Goal: Transaction & Acquisition: Purchase product/service

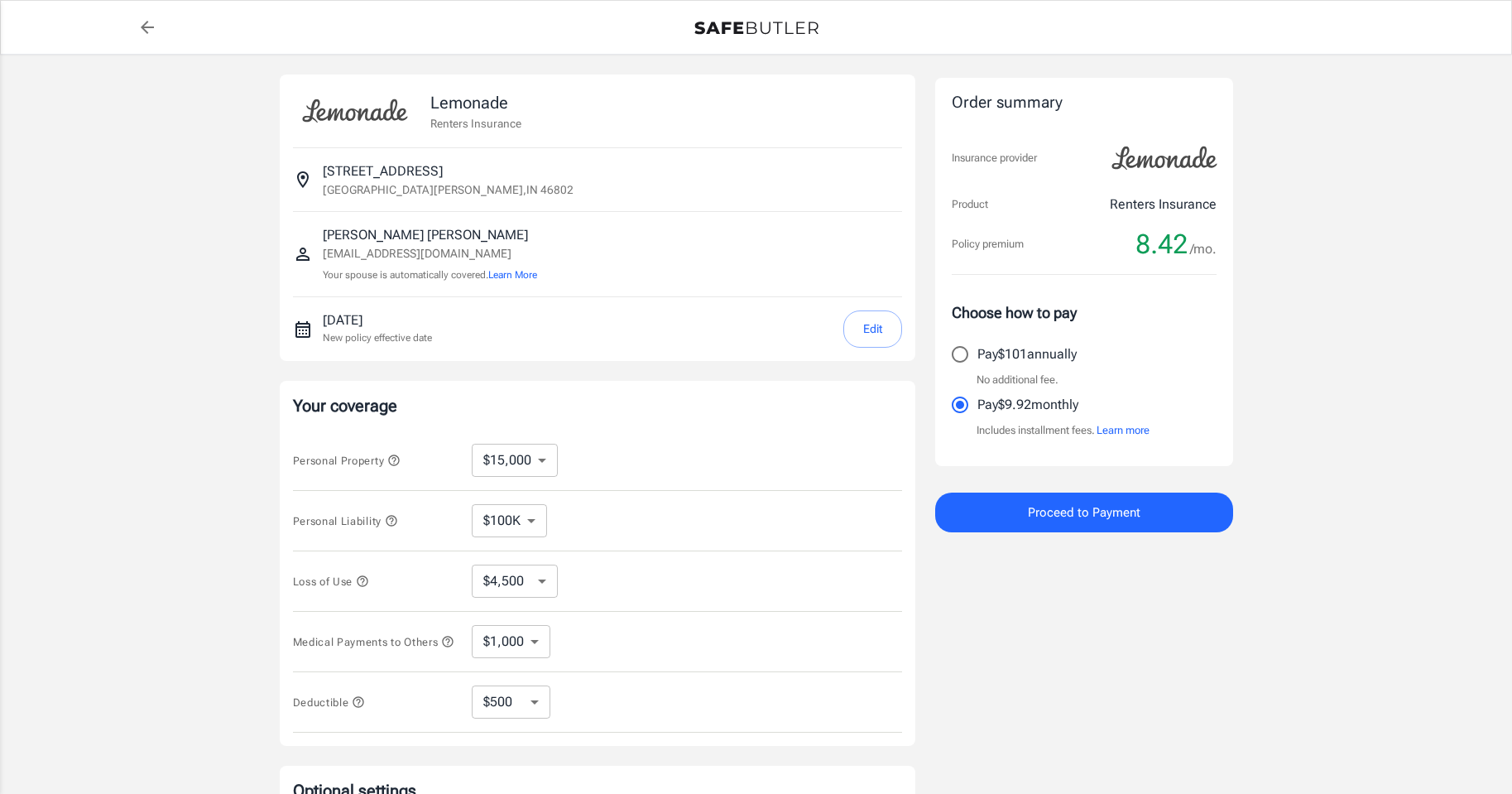
select select "15000"
select select "500"
click at [542, 457] on select "$10,000 $15,000 $20,000 $25,000 $30,000 $40,000 $50,000 $100K $150K $200K $250K" at bounding box center [515, 461] width 86 height 33
select select "10000"
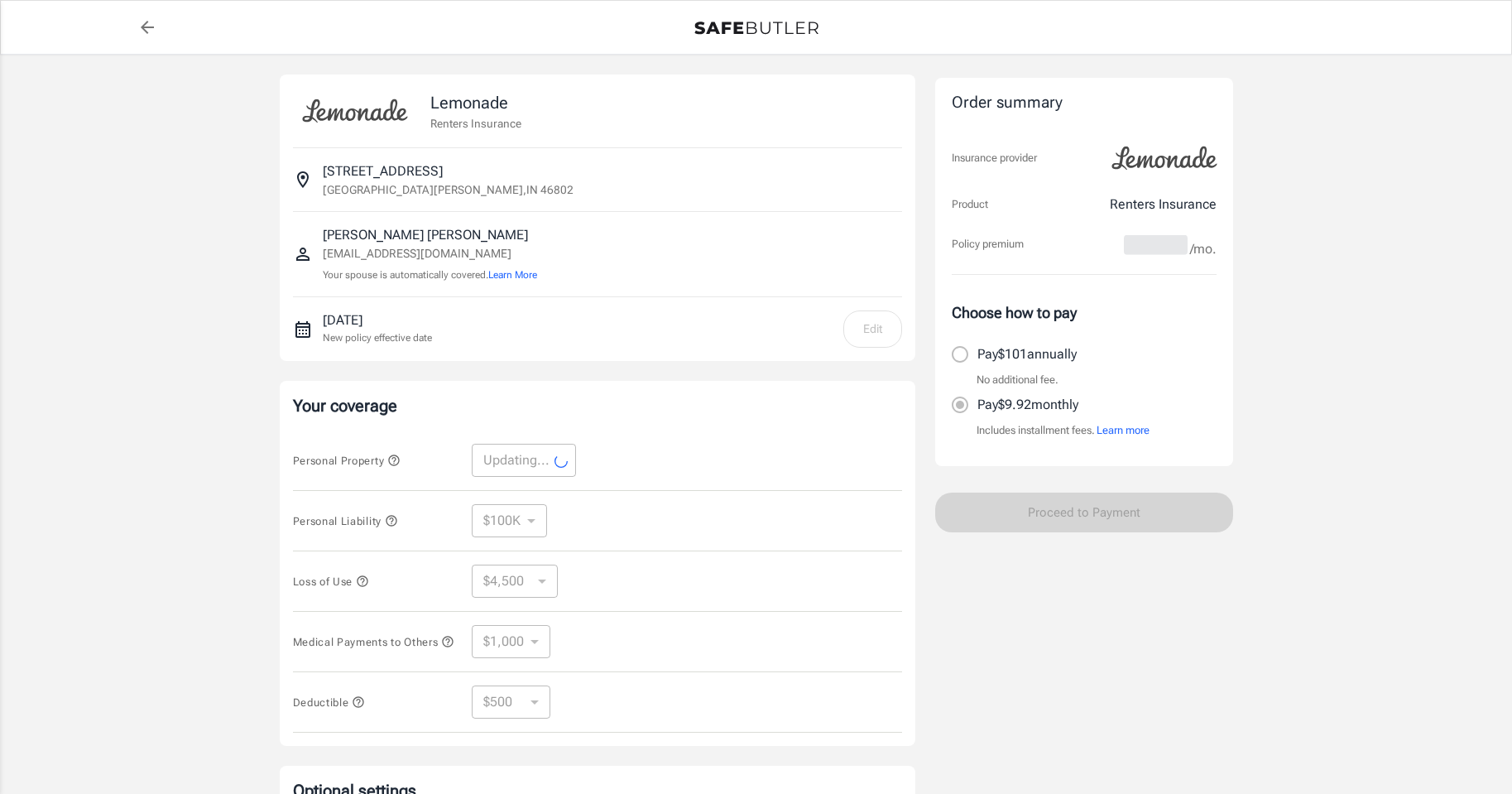
select select "10000"
select select "3000"
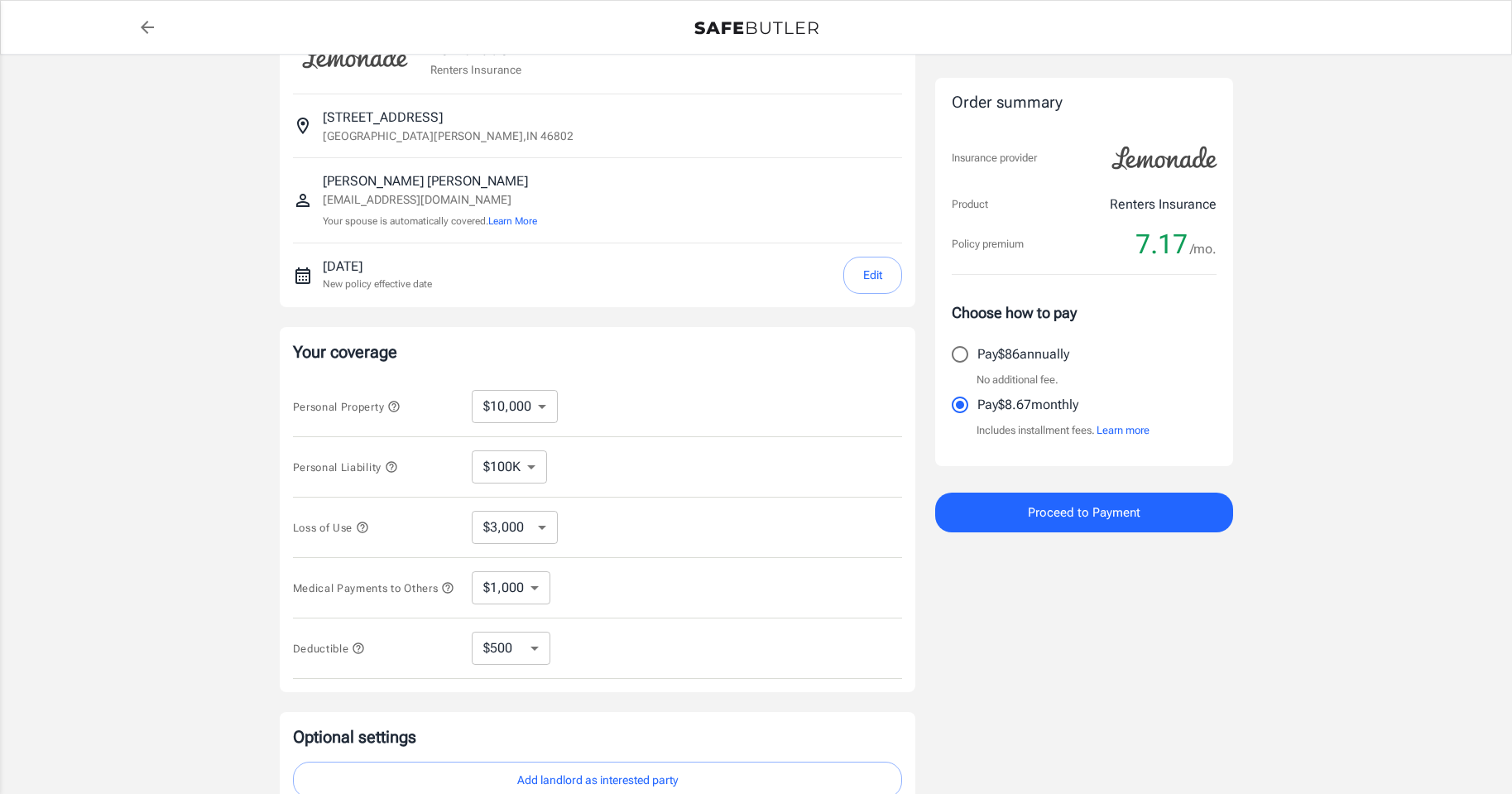
scroll to position [83, 0]
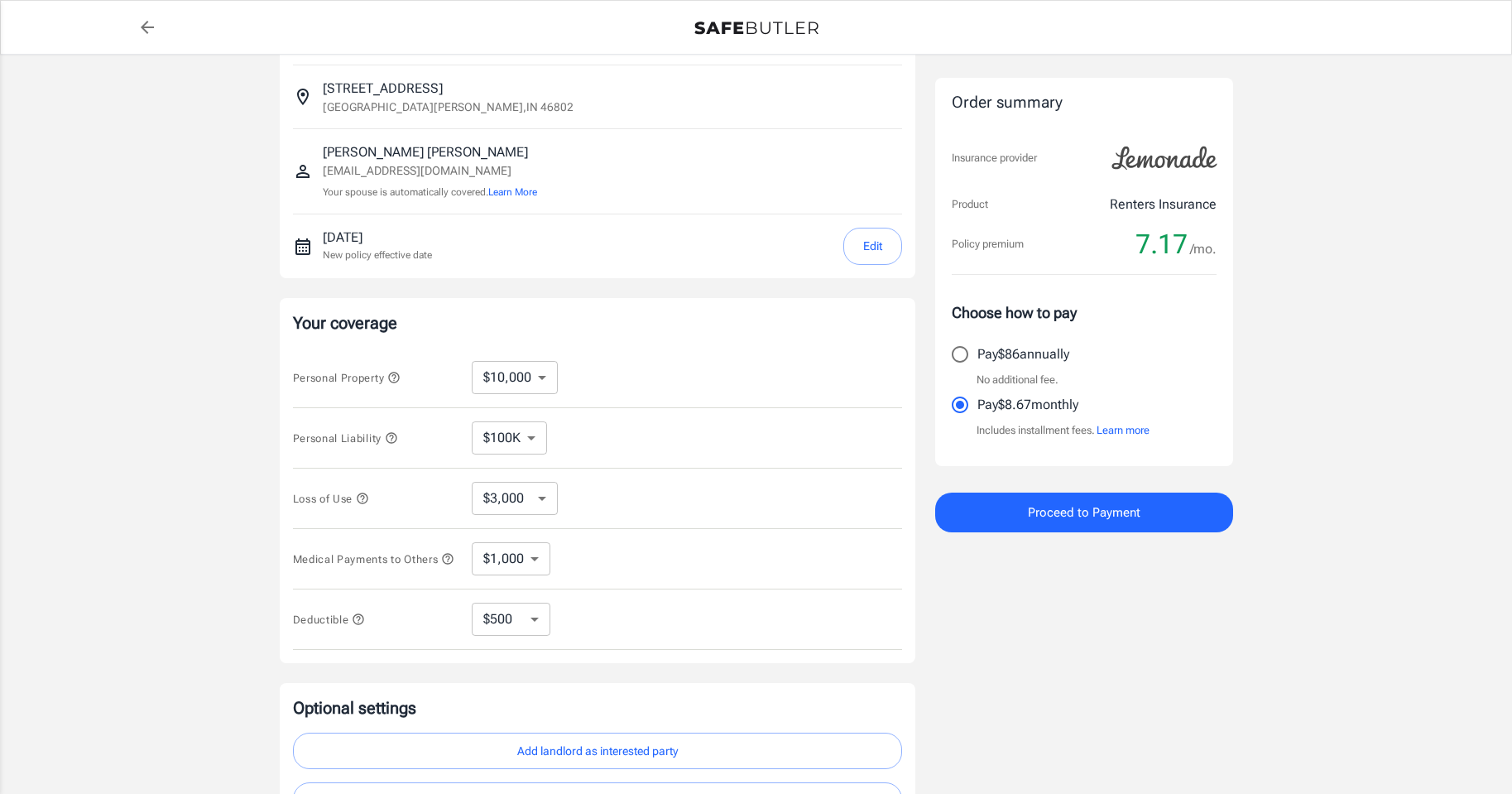
click at [529, 438] on select "$100K $300K $500K" at bounding box center [509, 438] width 75 height 33
click at [472, 421] on select "$100K $300K $500K" at bounding box center [509, 438] width 75 height 33
click at [535, 495] on select "$3,000 $6,000 $12,000 $21,000 $36,000 $60,000 $96,000 $153K $198K" at bounding box center [515, 499] width 86 height 33
click at [472, 482] on select "$3,000 $6,000 $12,000 $21,000 $36,000 $60,000 $96,000 $153K $198K" at bounding box center [515, 499] width 86 height 33
click at [527, 552] on select "$1,000 $3,000 $5,000" at bounding box center [511, 559] width 78 height 33
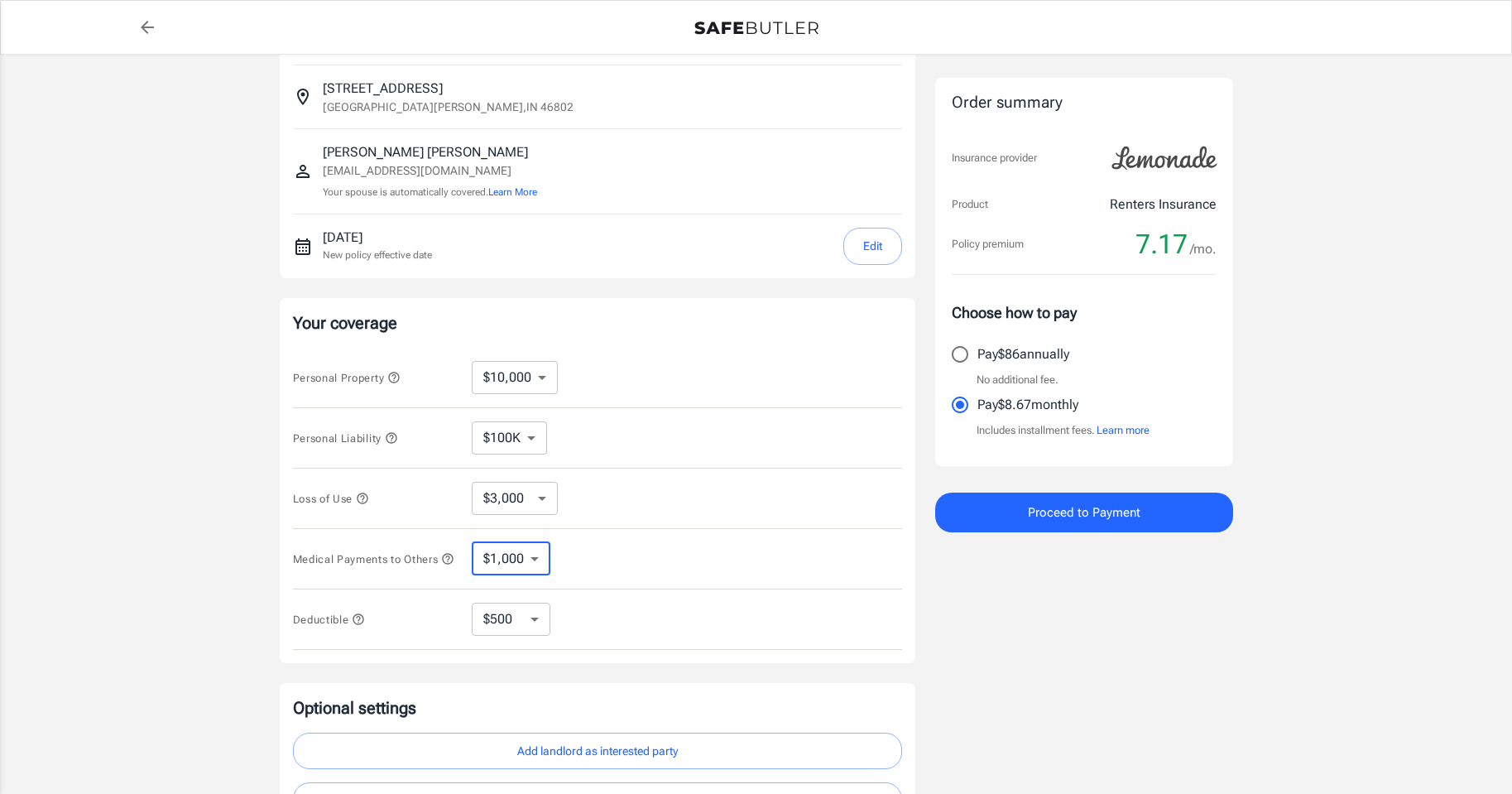
click at [472, 545] on select "$1,000 $3,000 $5,000" at bounding box center [511, 559] width 78 height 33
click at [528, 635] on select "$250 $500 $1,000 $2,500" at bounding box center [511, 619] width 78 height 33
select select "250"
drag, startPoint x: 538, startPoint y: 622, endPoint x: 538, endPoint y: 635, distance: 13.0
click at [538, 622] on select "$250 $500 $1,000 $2,500" at bounding box center [511, 619] width 78 height 33
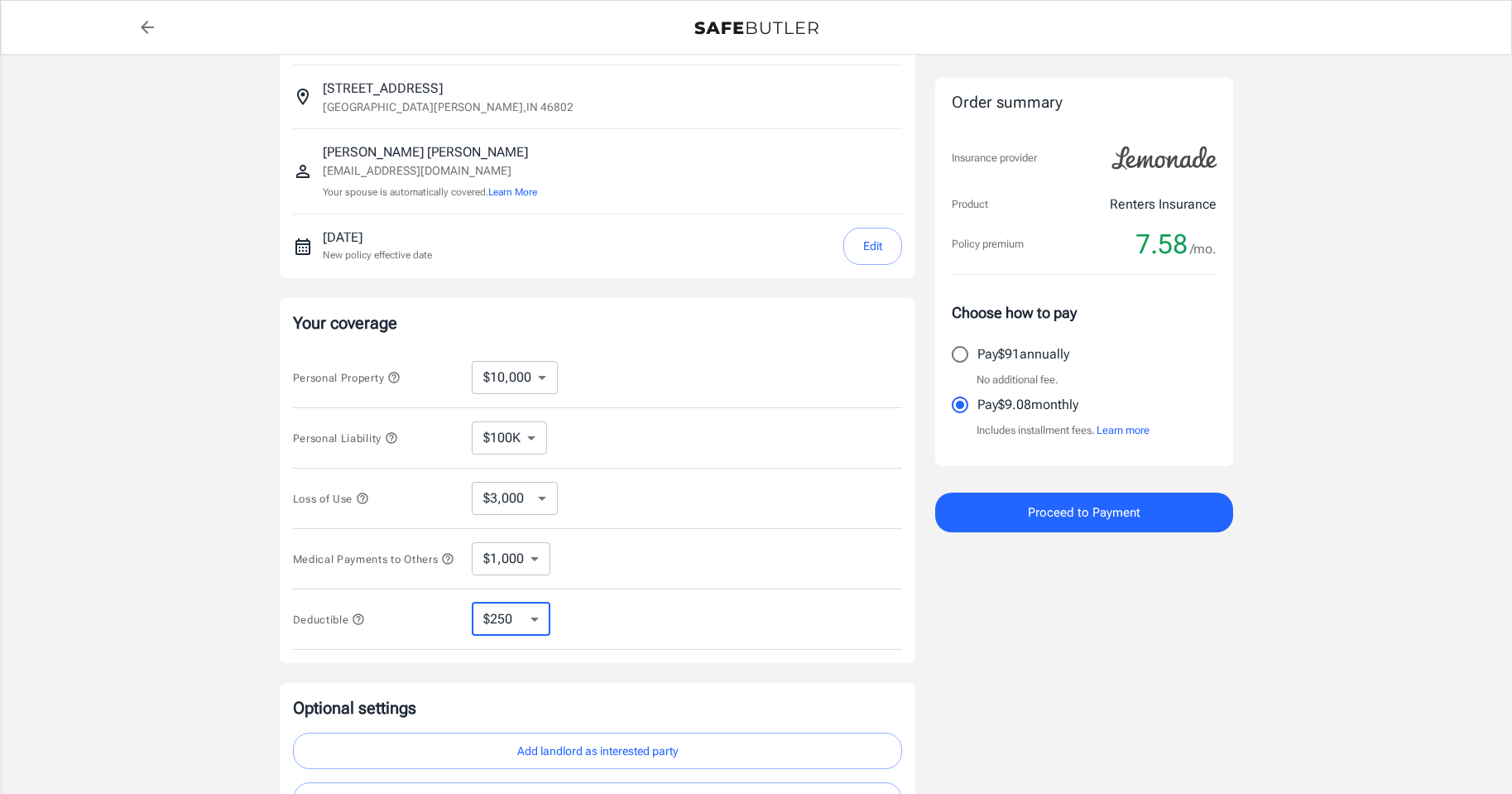
select select "2500"
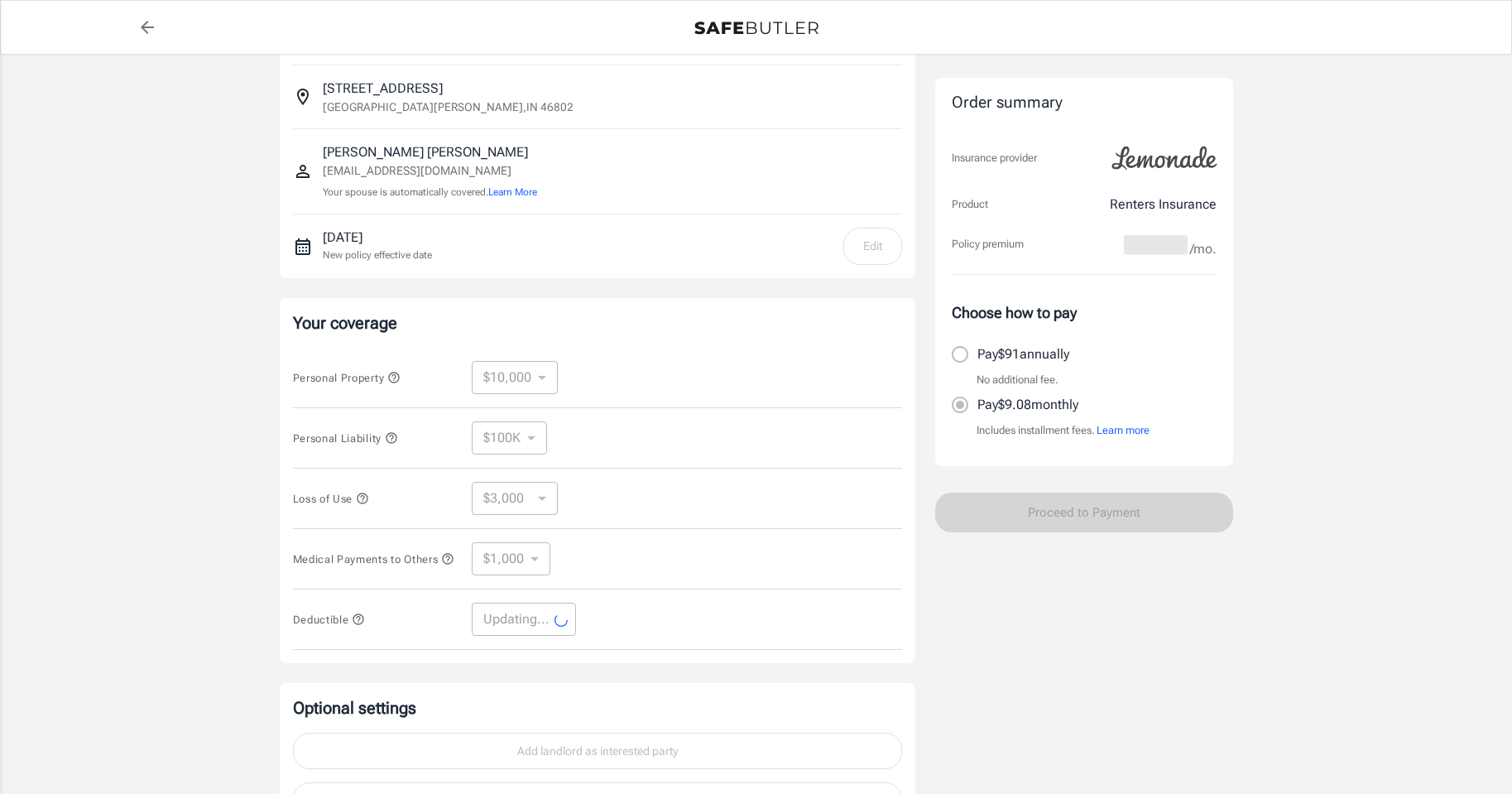
select select "2500"
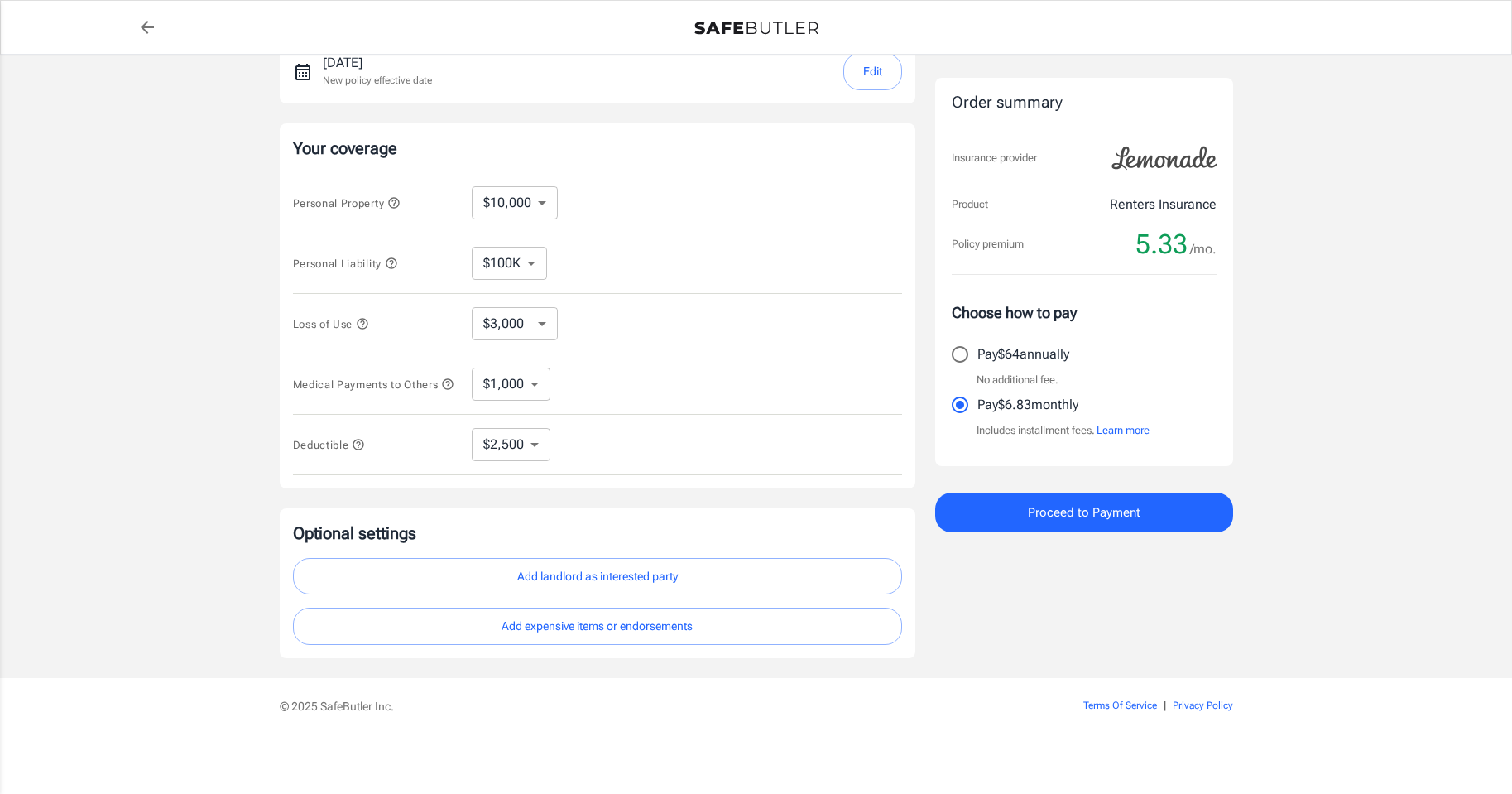
scroll to position [264, 0]
click at [562, 581] on button "Add landlord as interested party" at bounding box center [597, 577] width 609 height 37
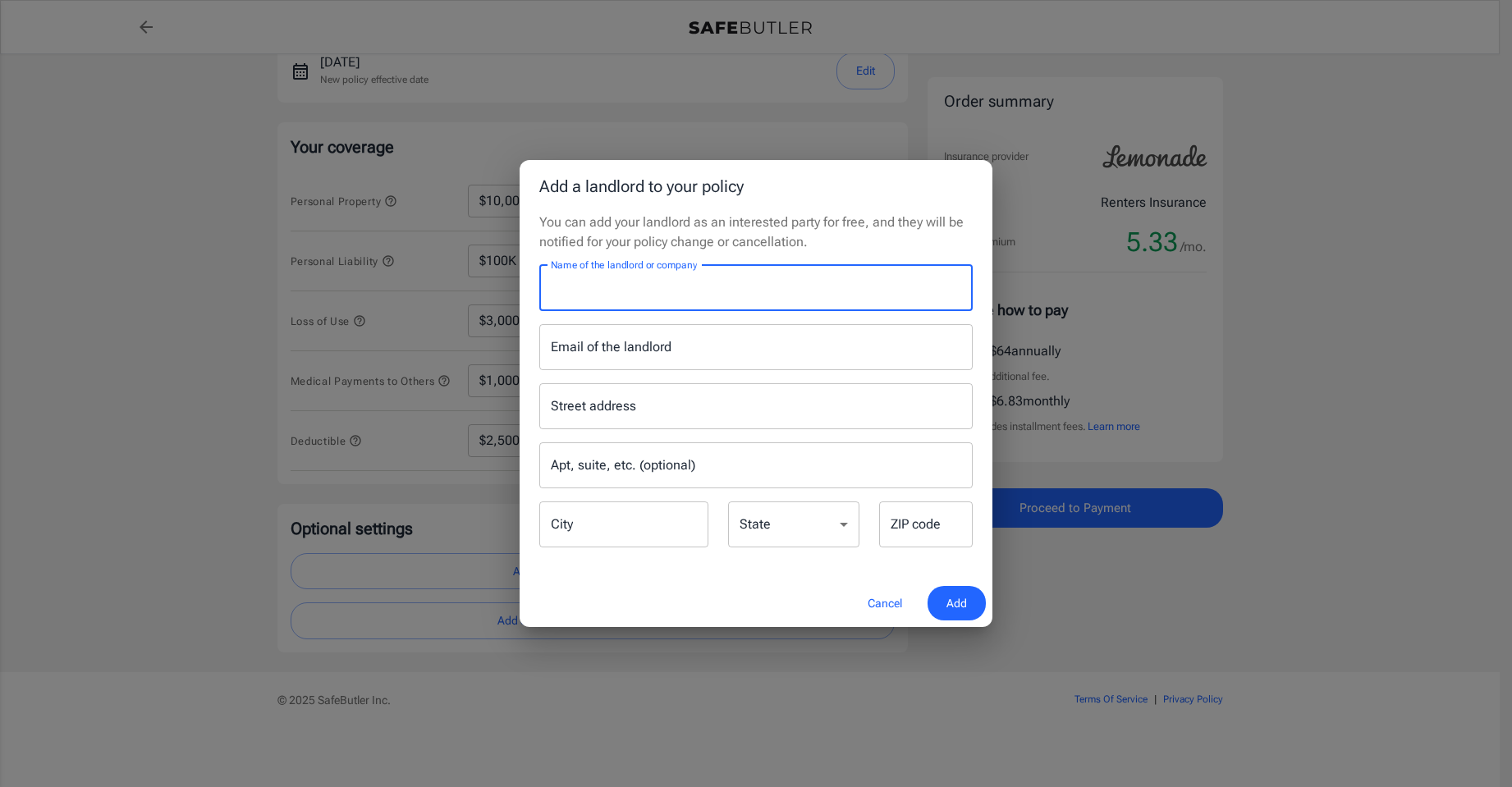
click at [683, 293] on input "Name of the landlord or company" at bounding box center [755, 288] width 433 height 46
type input "Rachael"
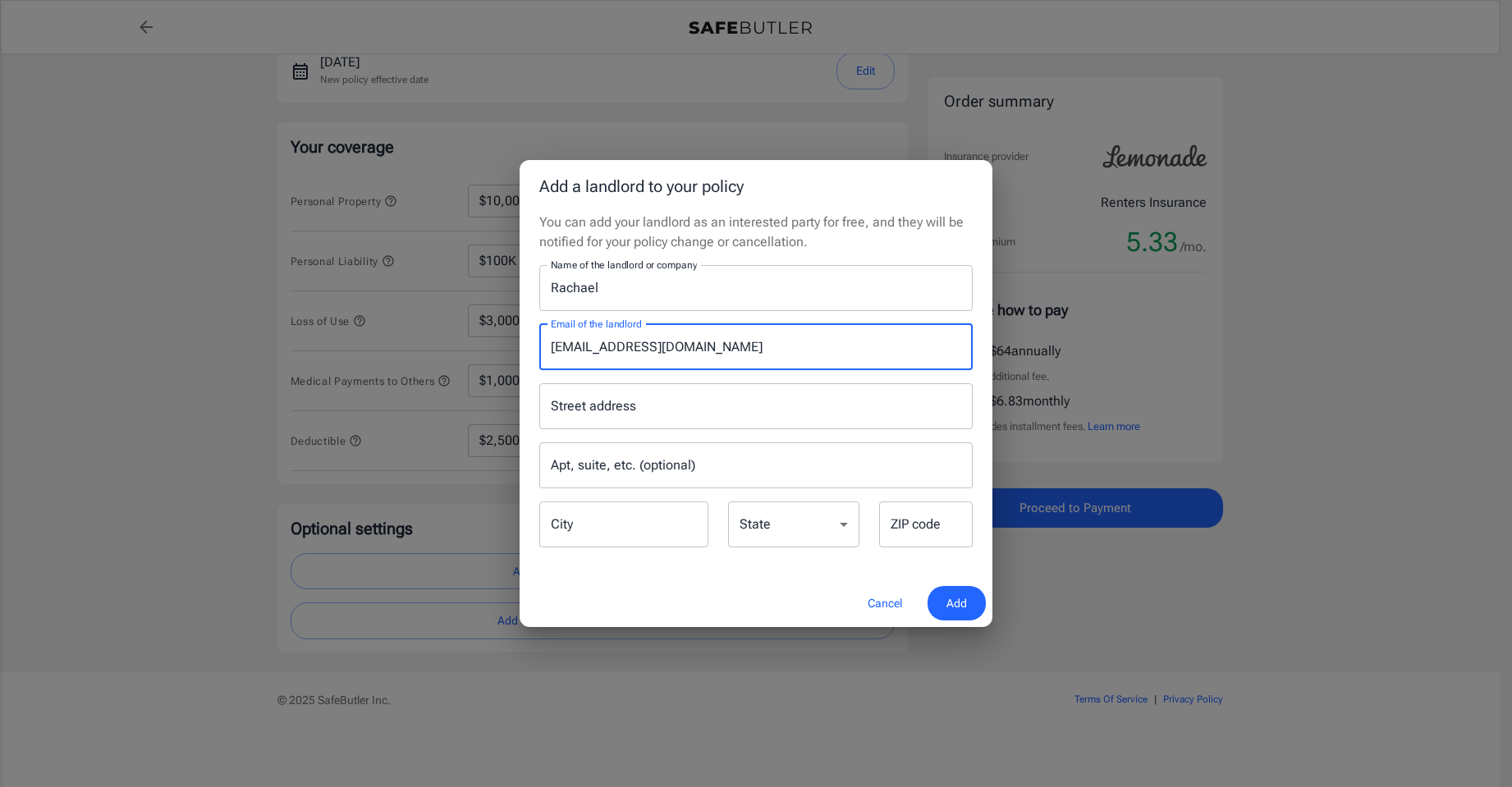
type input "[EMAIL_ADDRESS][DOMAIN_NAME]"
click at [668, 435] on div "Street address Street address Apt, suite, etc. (optional) Apt, suite, etc. (opt…" at bounding box center [755, 459] width 453 height 179
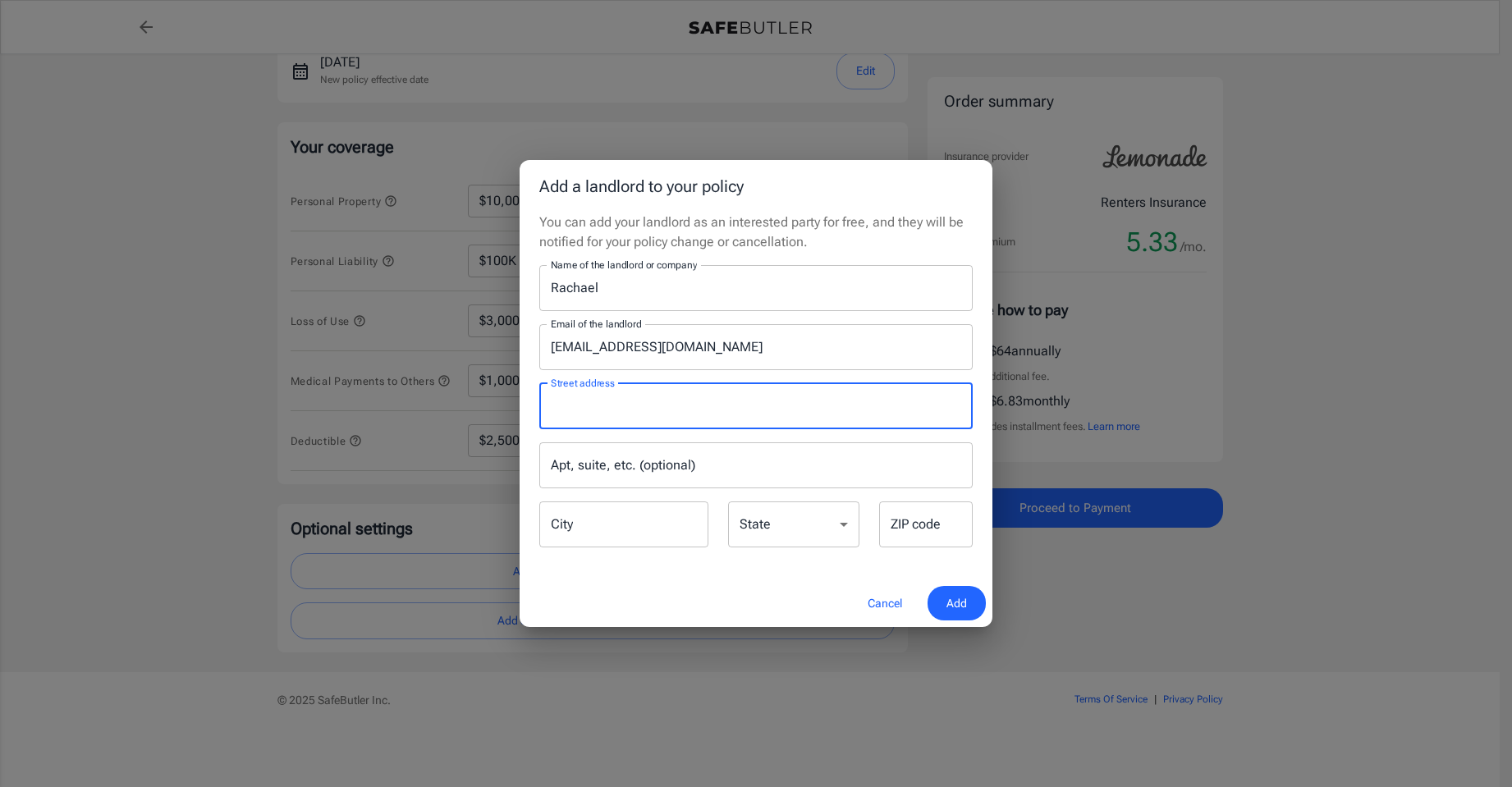
click at [679, 411] on input "Street address" at bounding box center [756, 406] width 419 height 31
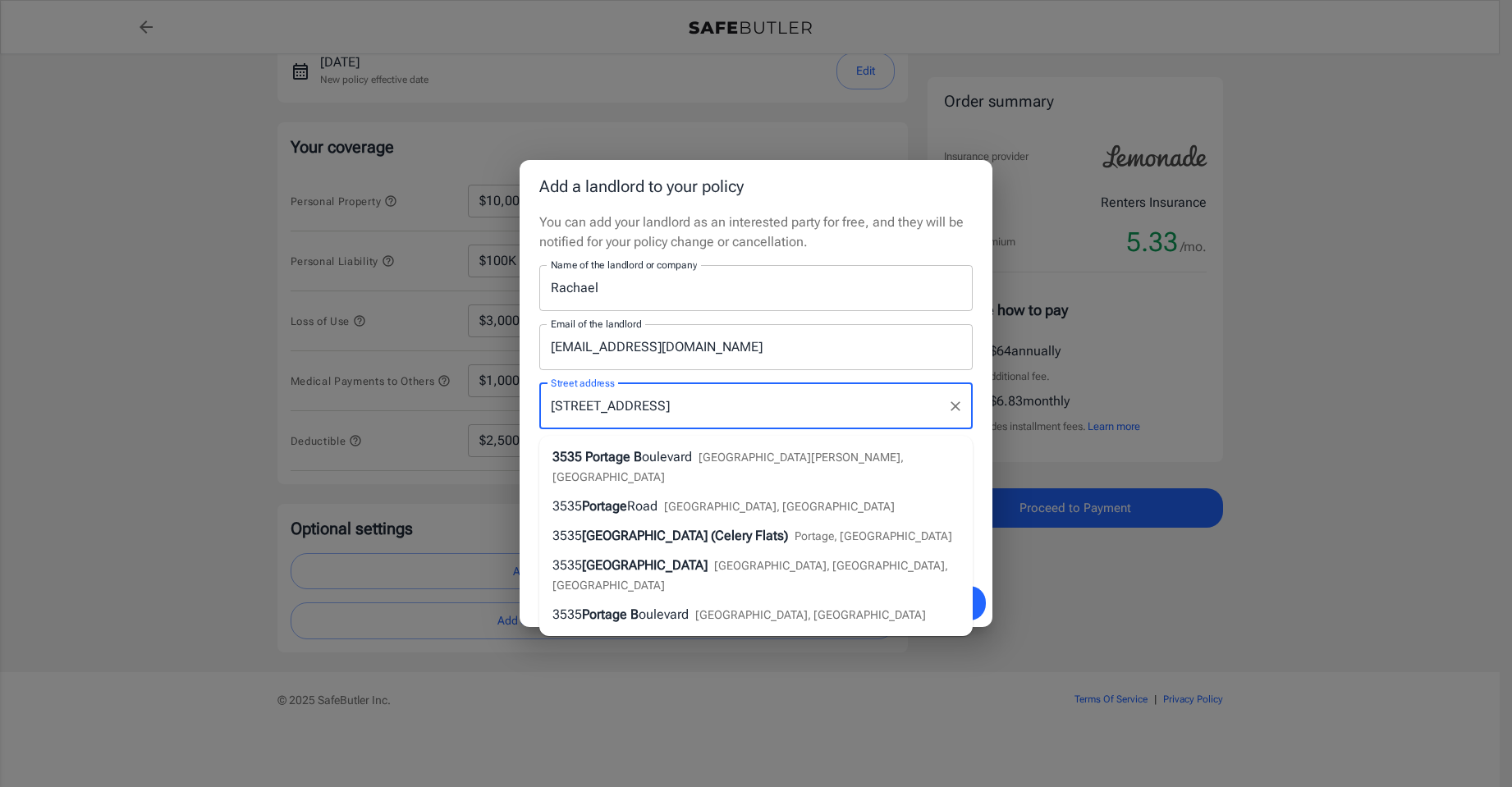
type input "[STREET_ADDRESS]"
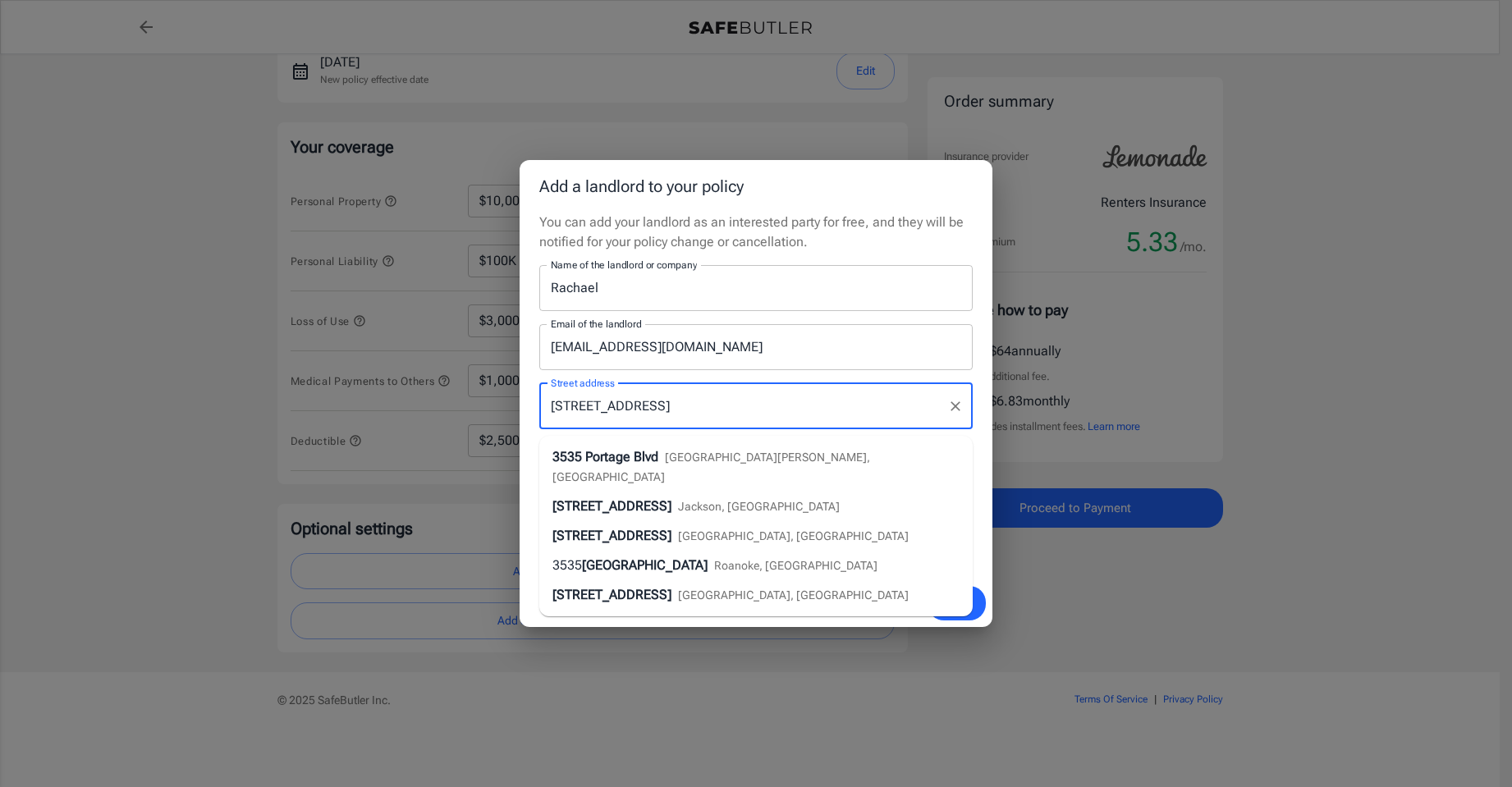
click at [680, 451] on span "[GEOGRAPHIC_DATA][PERSON_NAME], [GEOGRAPHIC_DATA]" at bounding box center [711, 467] width 318 height 33
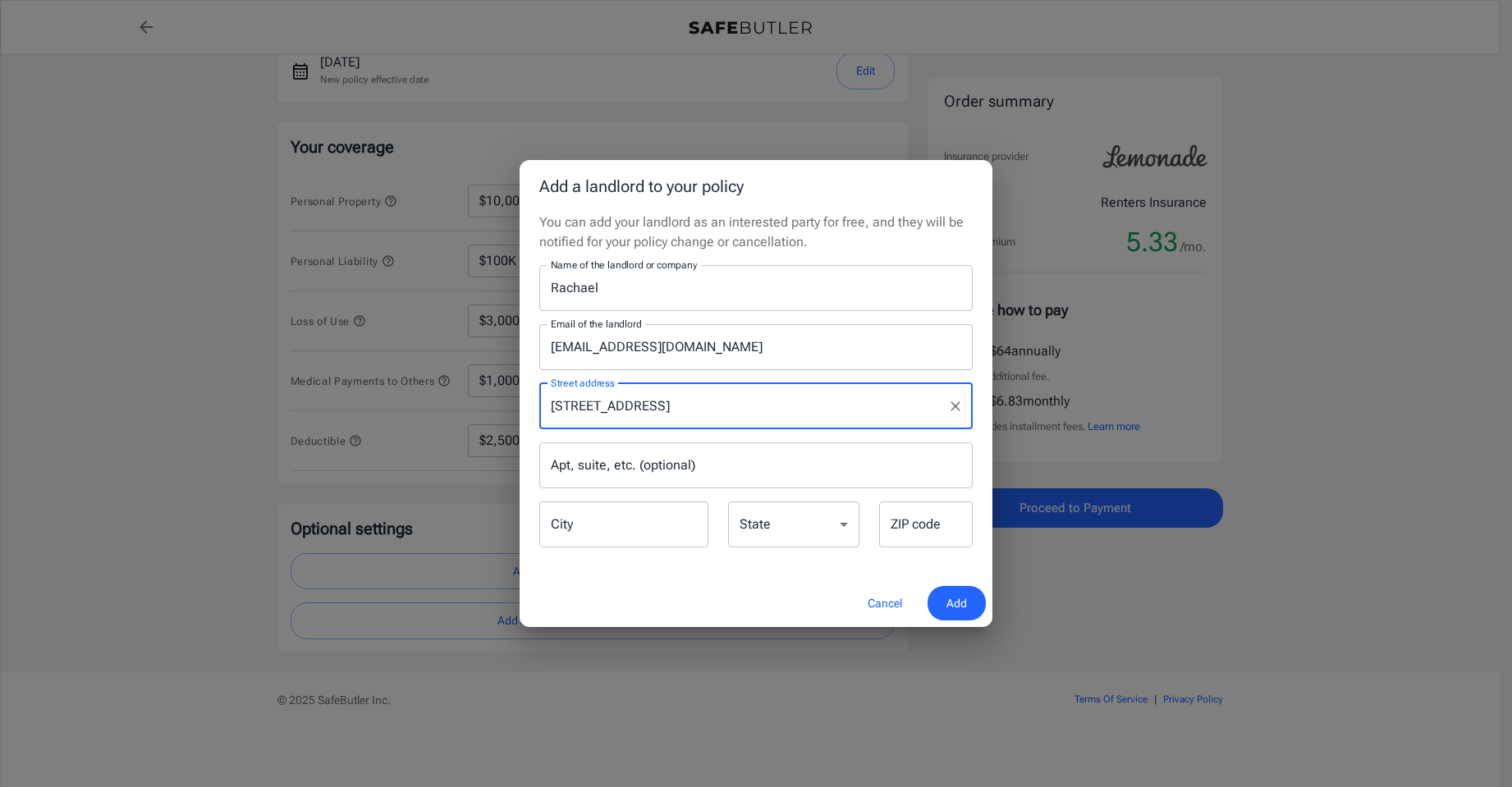
type input "[GEOGRAPHIC_DATA][PERSON_NAME]"
select select "IN"
type input "46802"
type input "[STREET_ADDRESS]"
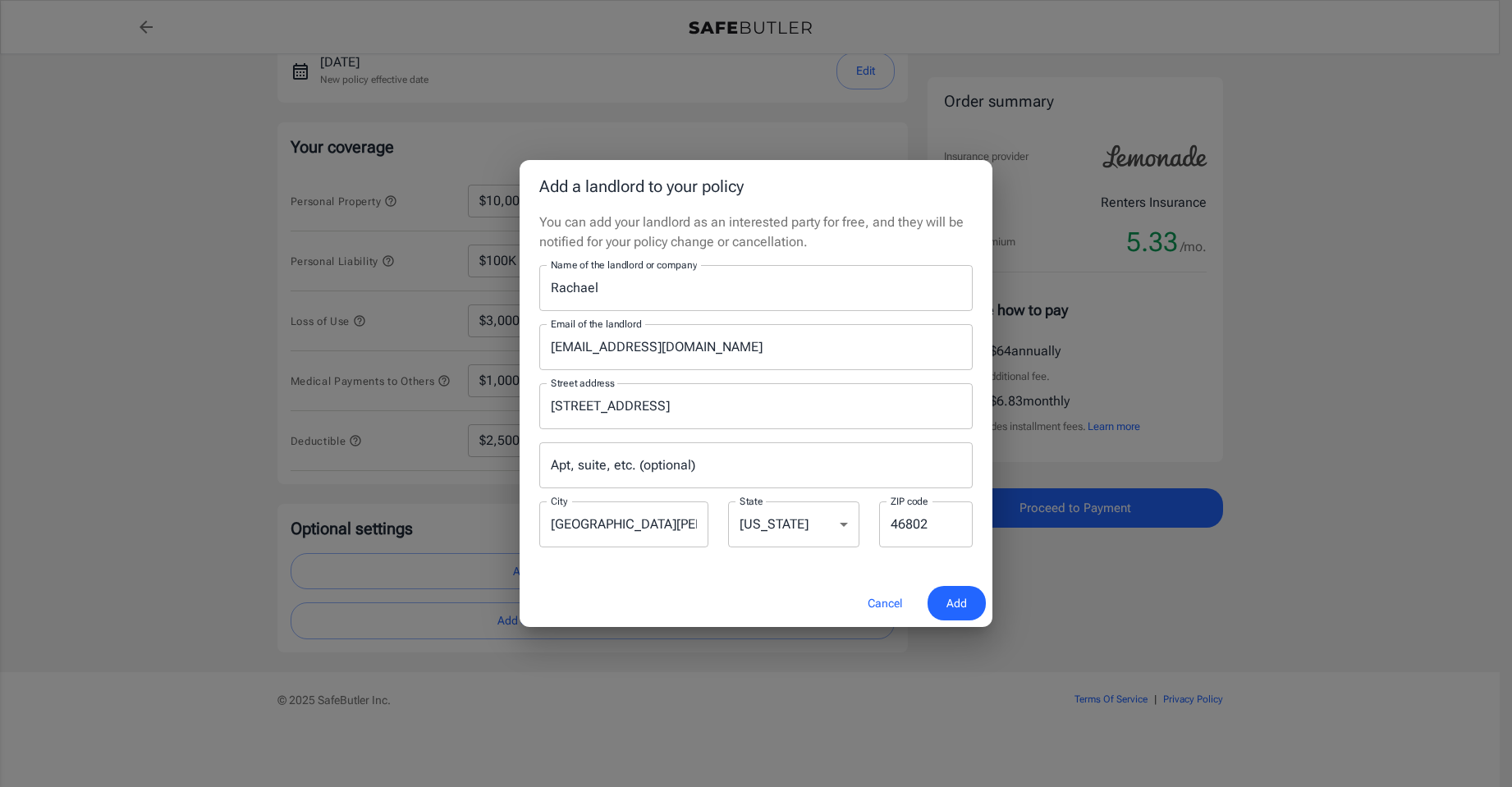
click at [670, 463] on input "Apt, suite, etc. (optional)" at bounding box center [755, 464] width 433 height 46
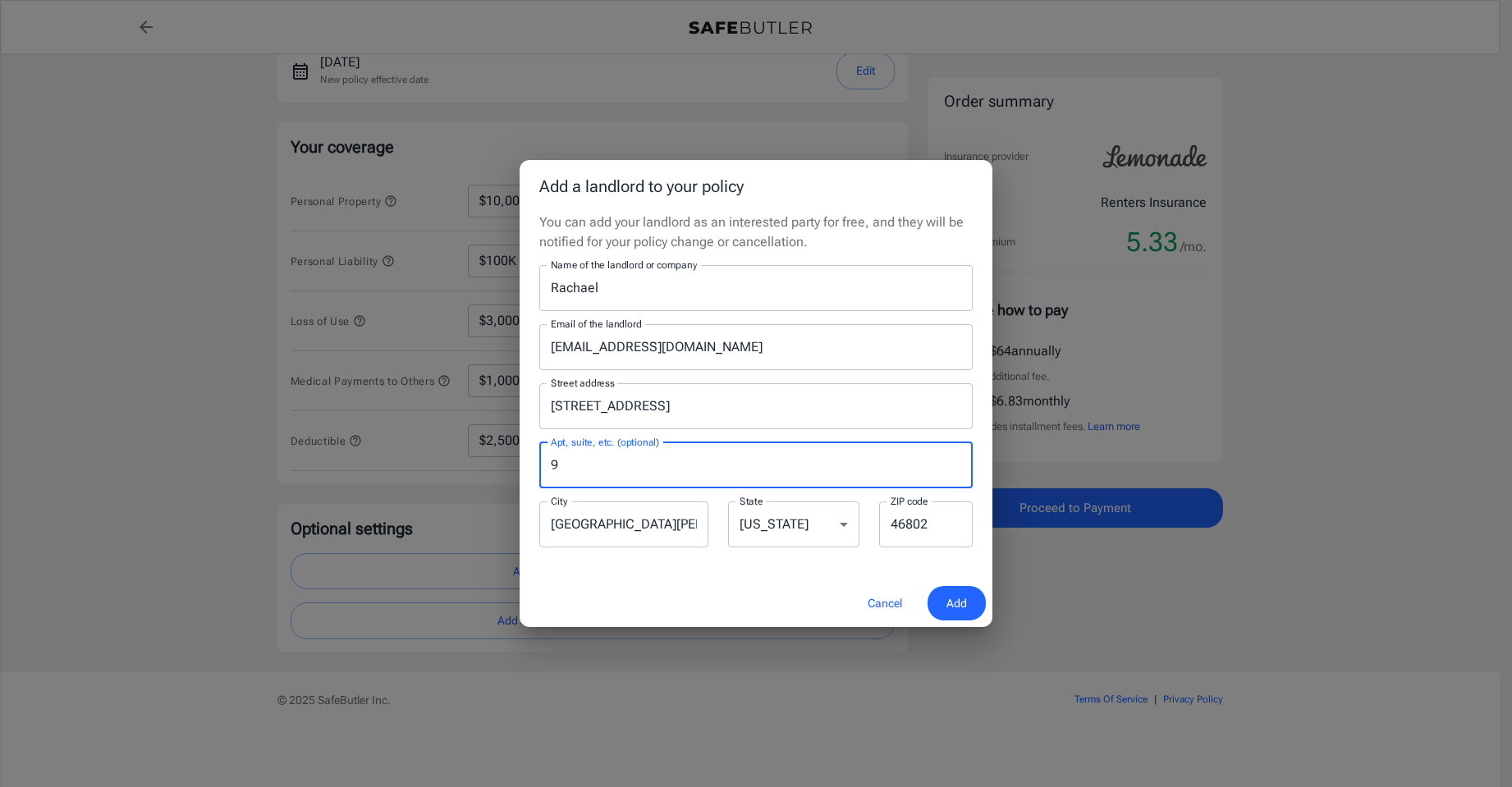
type input "9"
click at [935, 600] on button "Add" at bounding box center [957, 604] width 58 height 35
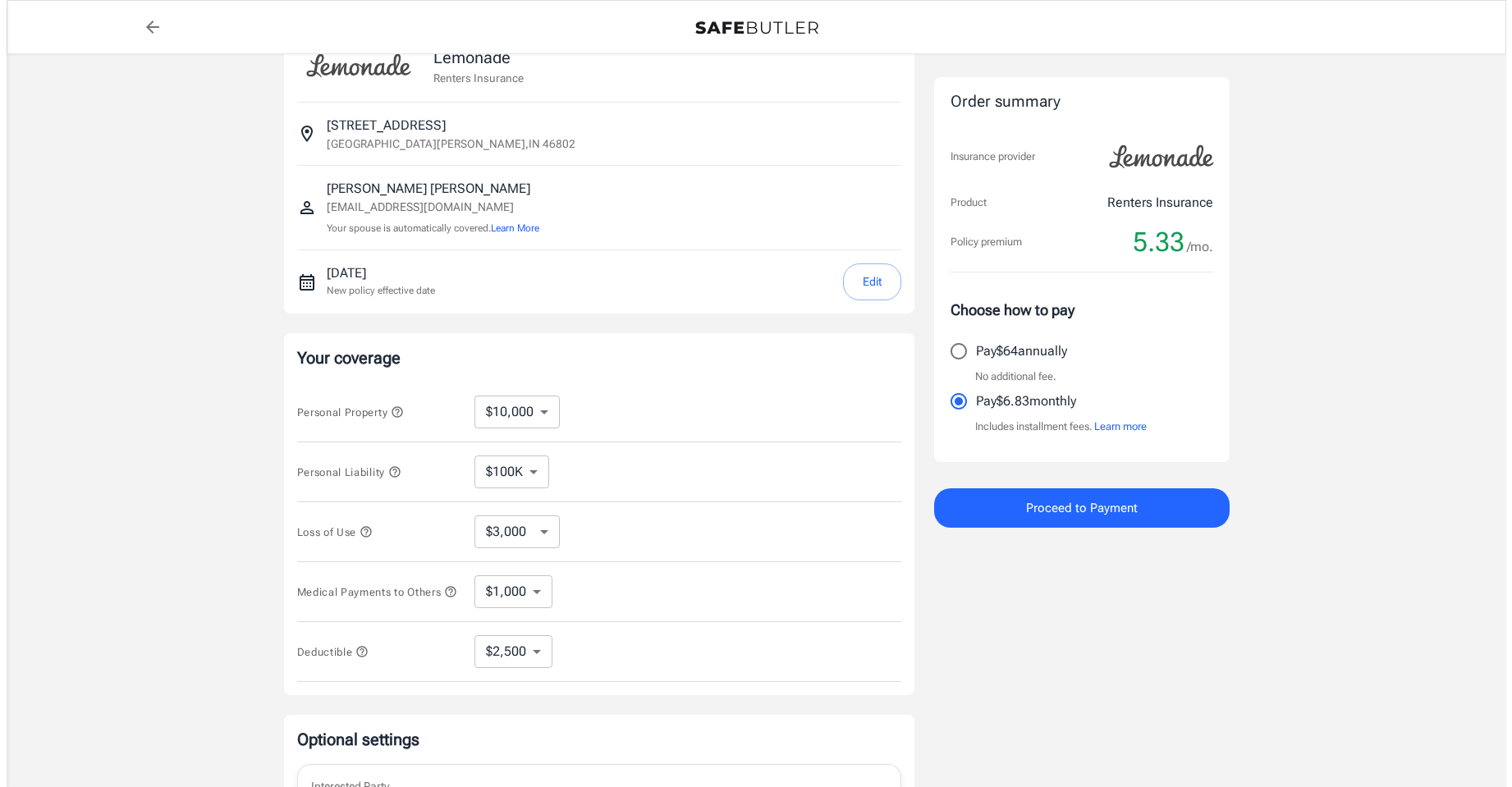
scroll to position [0, 0]
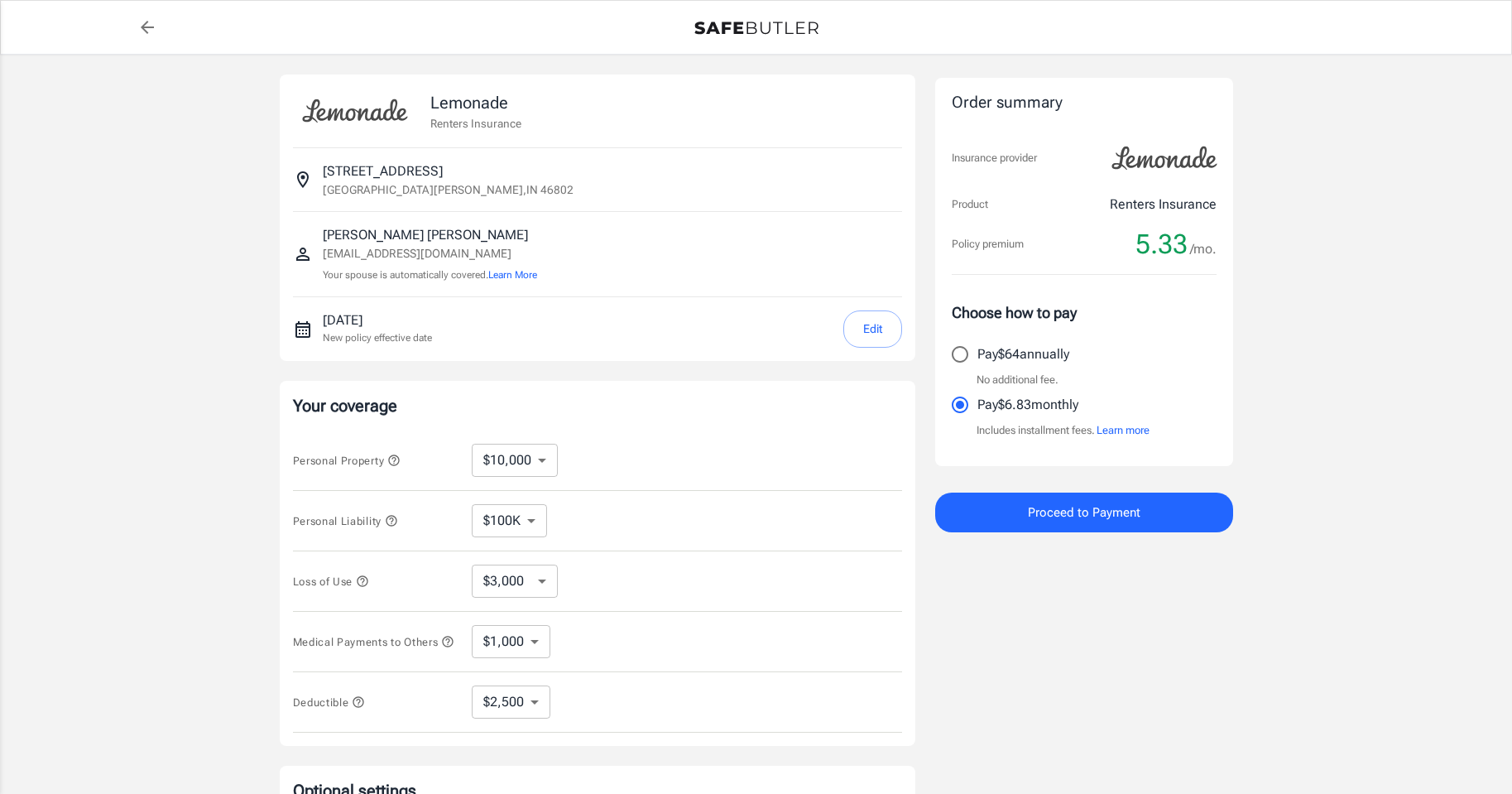
click at [1167, 524] on button "Proceed to Payment" at bounding box center [1084, 512] width 298 height 40
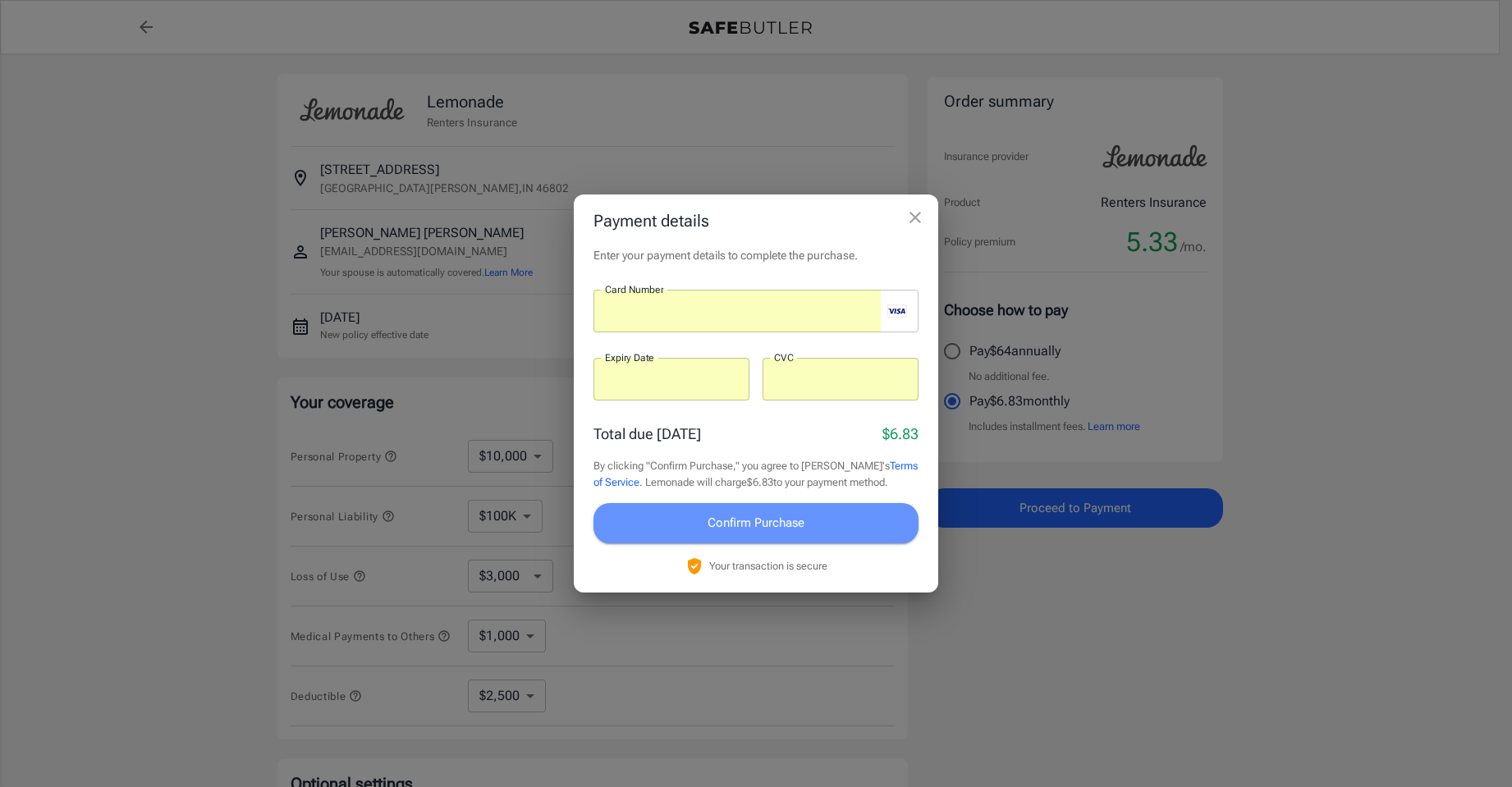
click at [715, 529] on span "Confirm Purchase" at bounding box center [756, 522] width 97 height 21
click at [799, 522] on span "Confirm Purchase" at bounding box center [756, 522] width 97 height 21
click at [784, 522] on span "Confirm Purchase" at bounding box center [756, 522] width 97 height 21
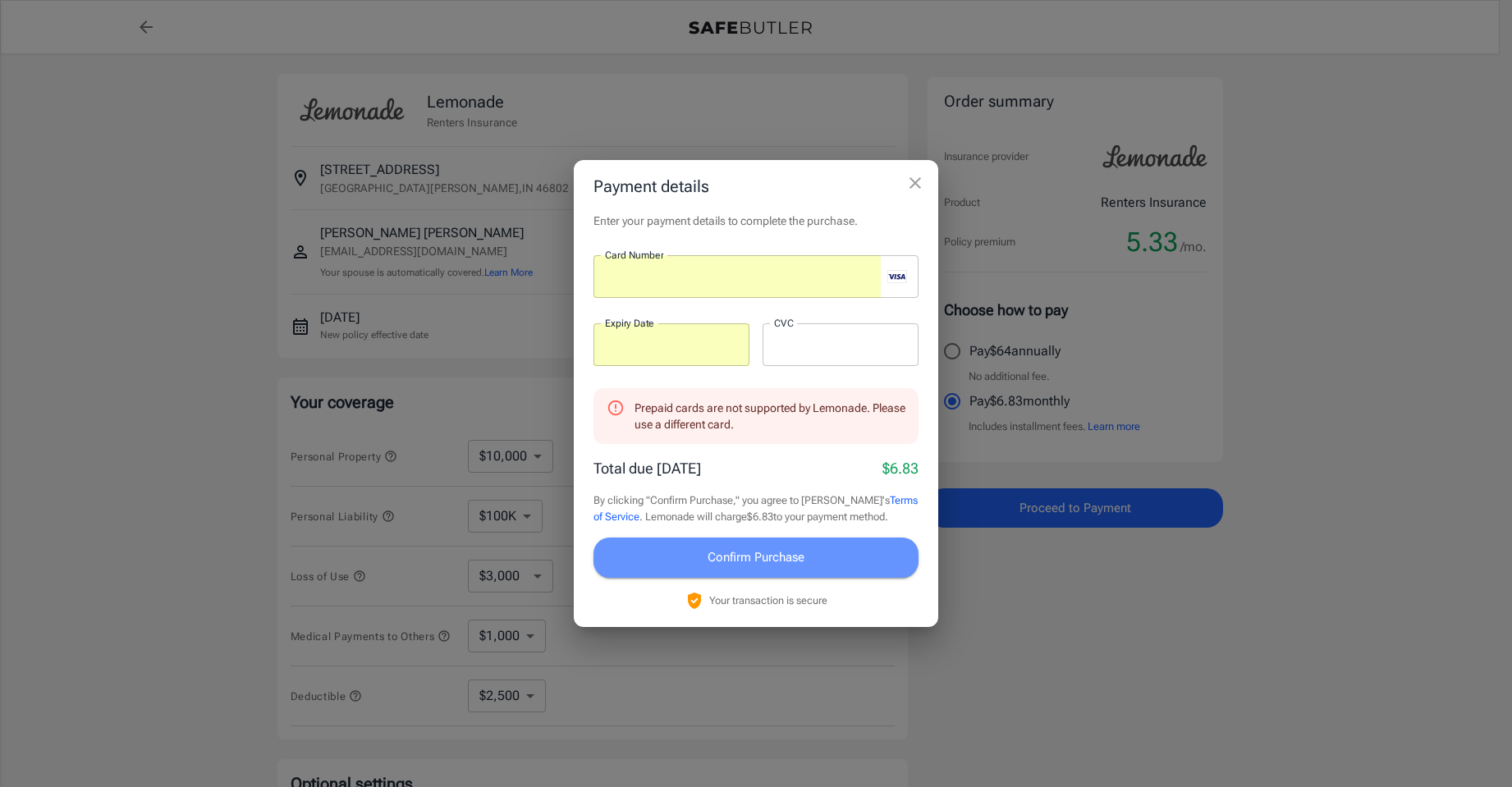
click at [855, 567] on button "Confirm Purchase" at bounding box center [755, 557] width 325 height 40
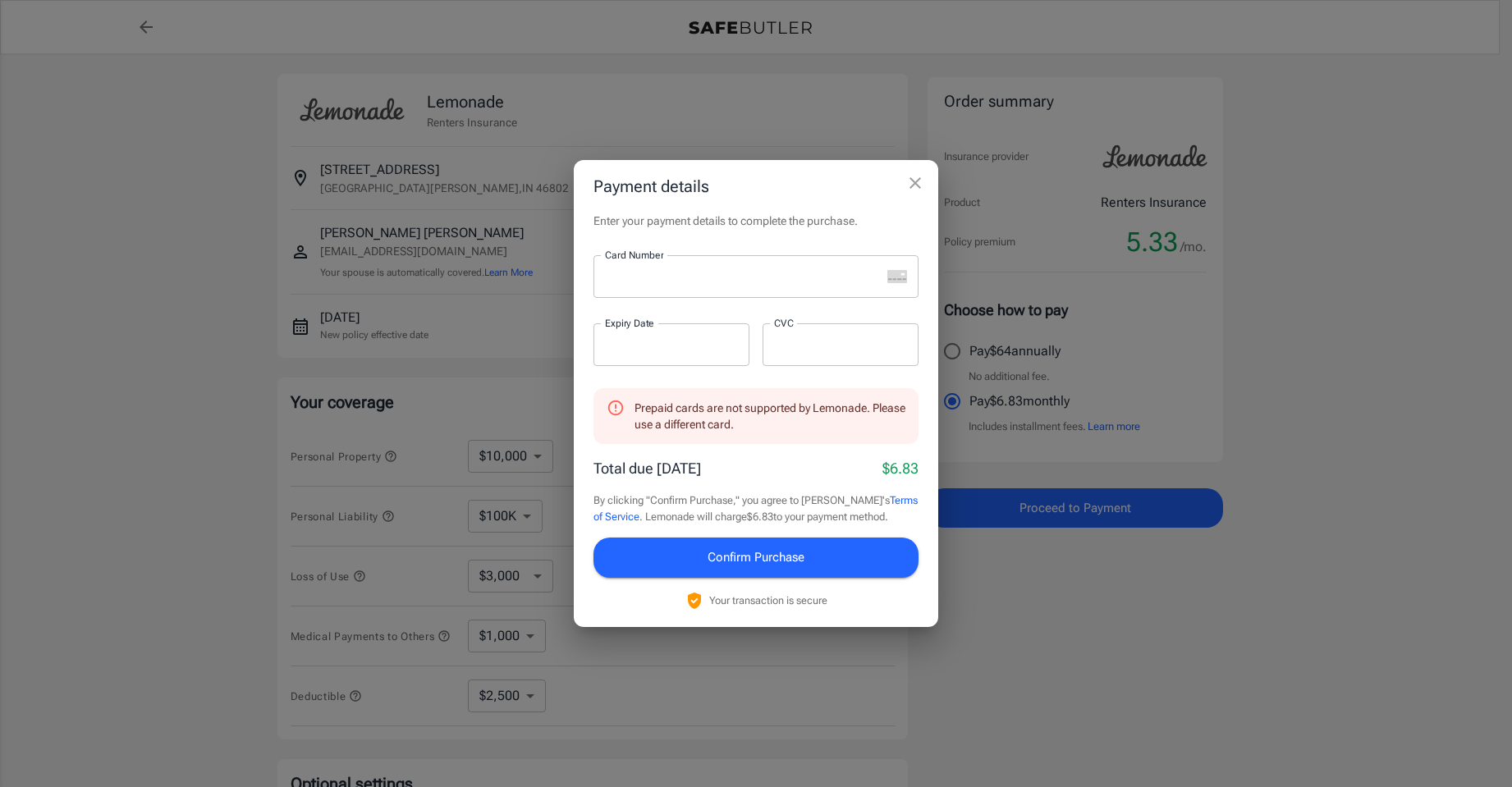
click at [863, 355] on div at bounding box center [840, 345] width 156 height 43
click at [789, 334] on div at bounding box center [840, 345] width 156 height 43
click at [735, 562] on span "Confirm Purchase" at bounding box center [756, 557] width 97 height 21
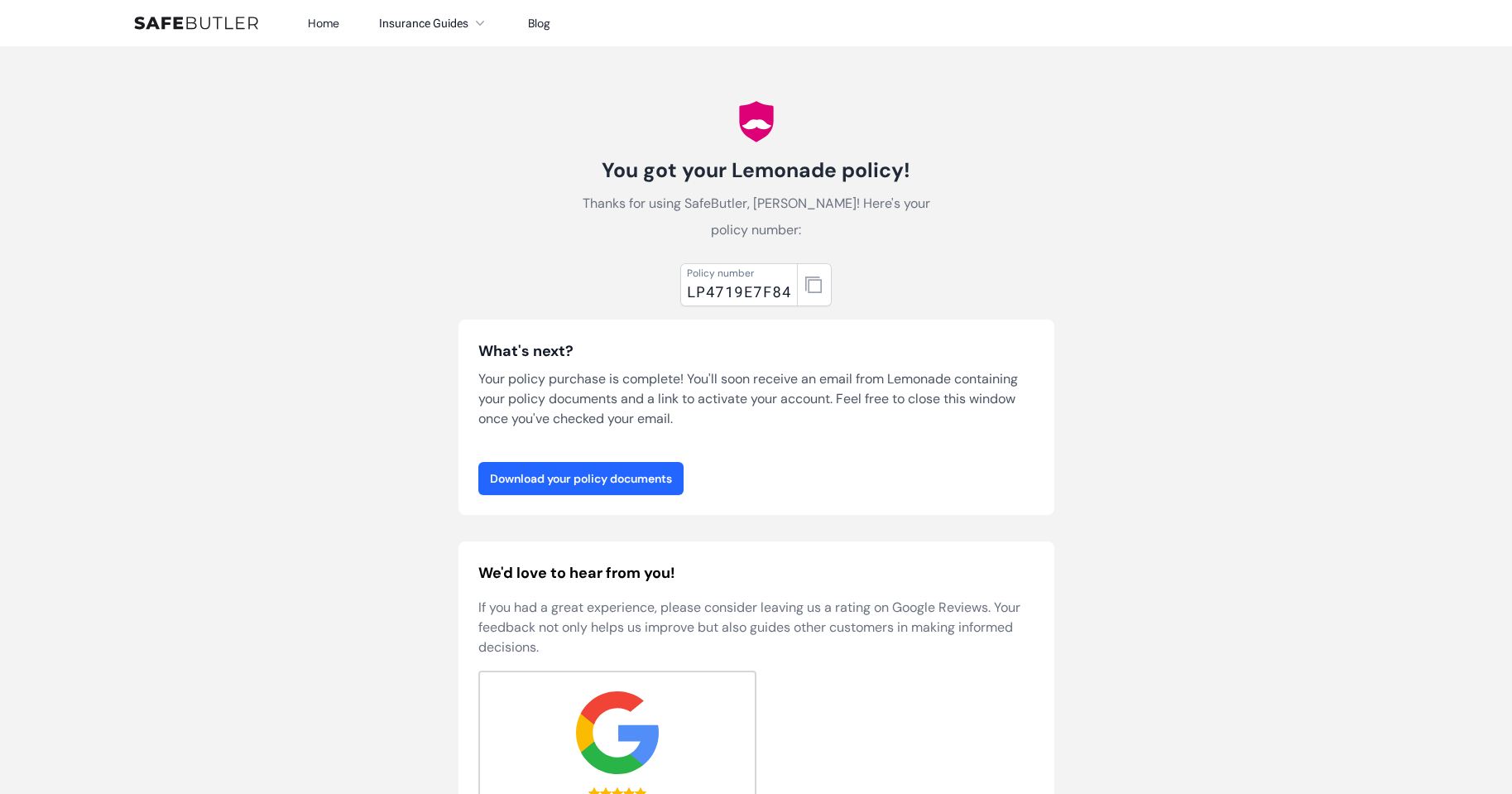
click at [590, 473] on link "Download your policy documents" at bounding box center [581, 479] width 205 height 33
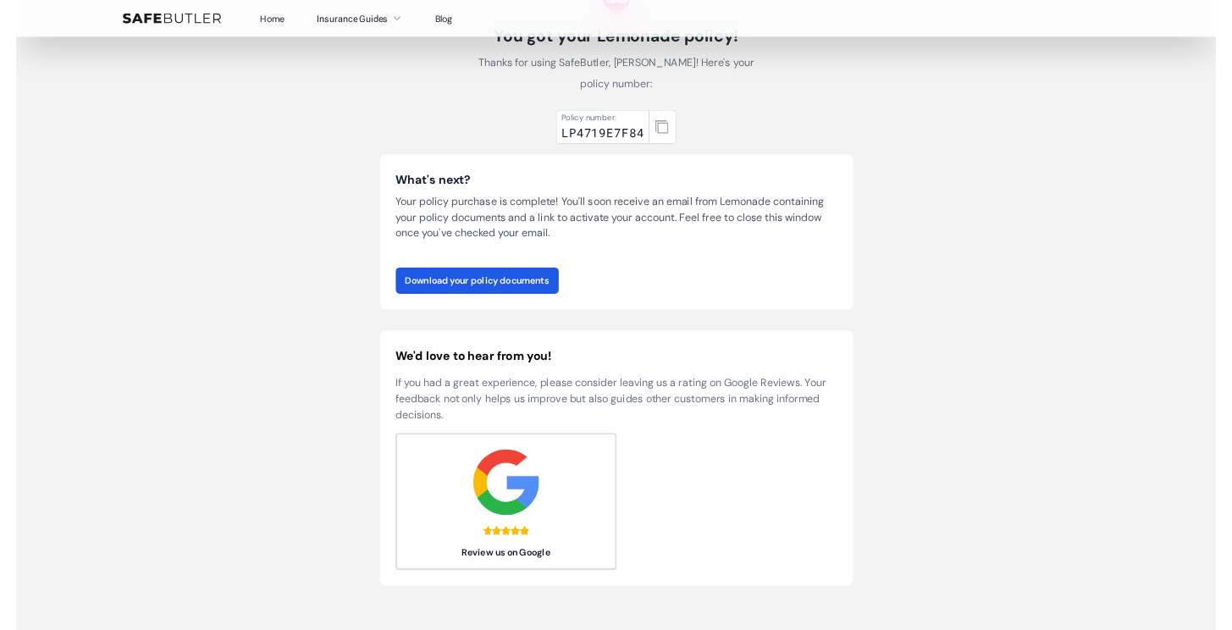
scroll to position [169, 0]
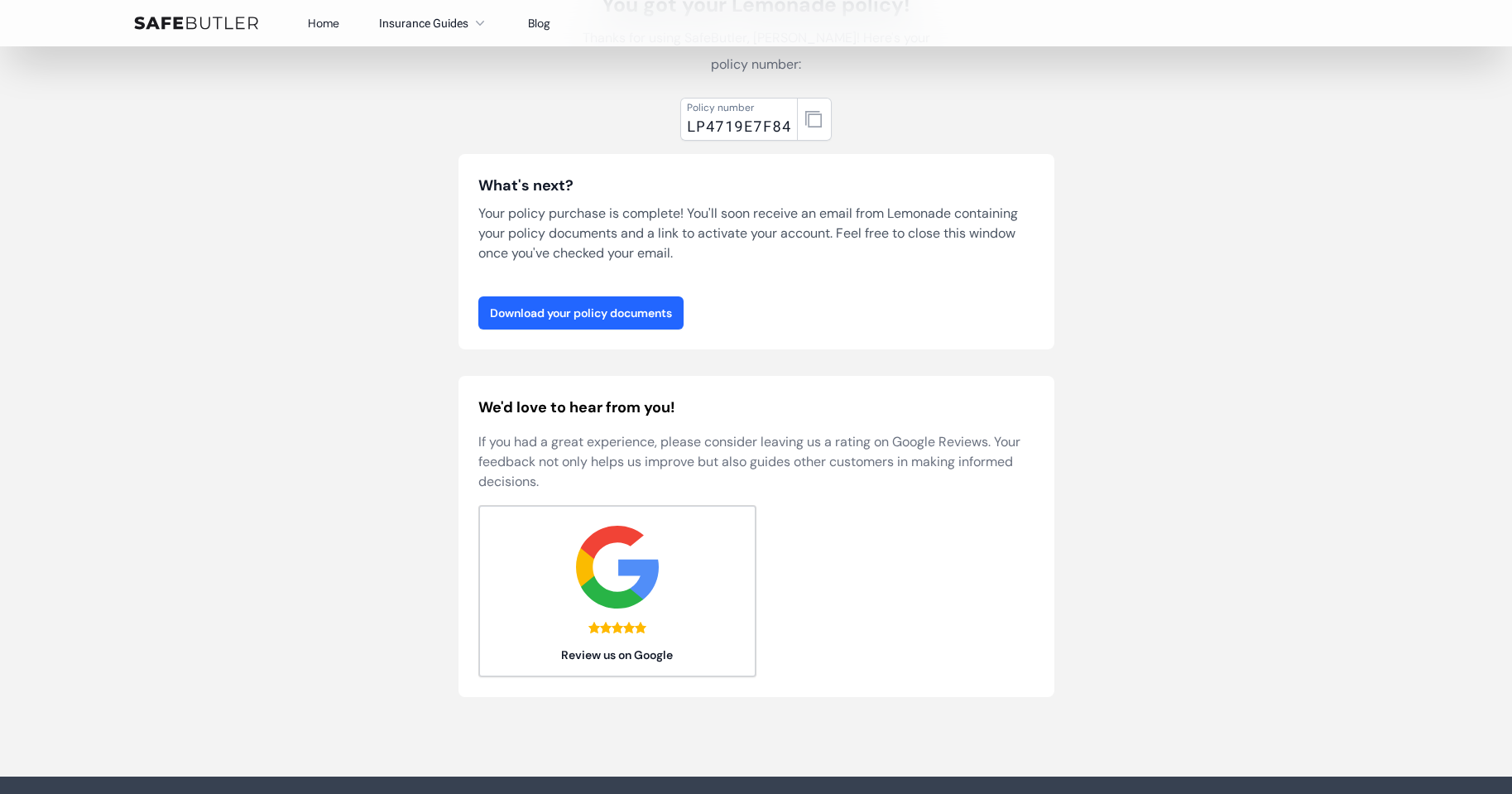
click at [670, 317] on link "Download your policy documents" at bounding box center [581, 313] width 205 height 33
